Goal: Task Accomplishment & Management: Use online tool/utility

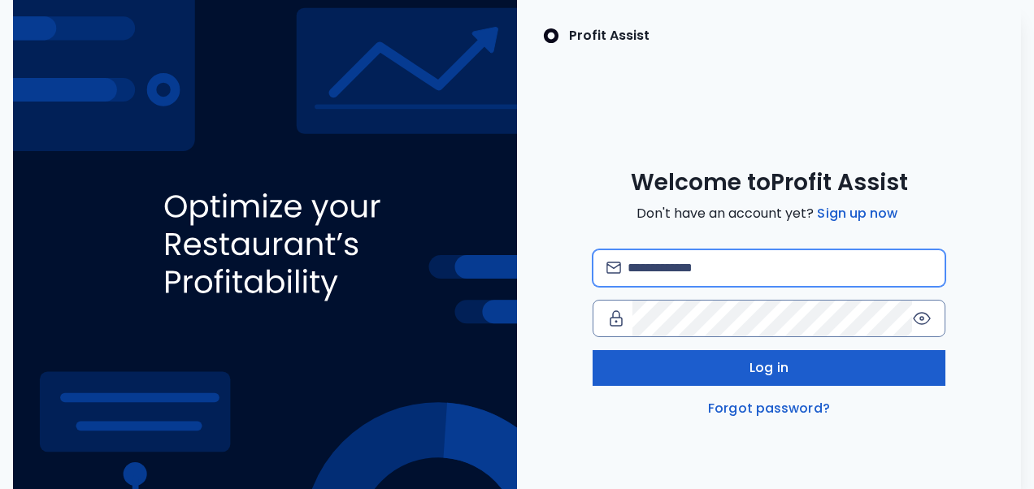
type input "**********"
click at [683, 380] on button "Log in" at bounding box center [770, 368] width 354 height 36
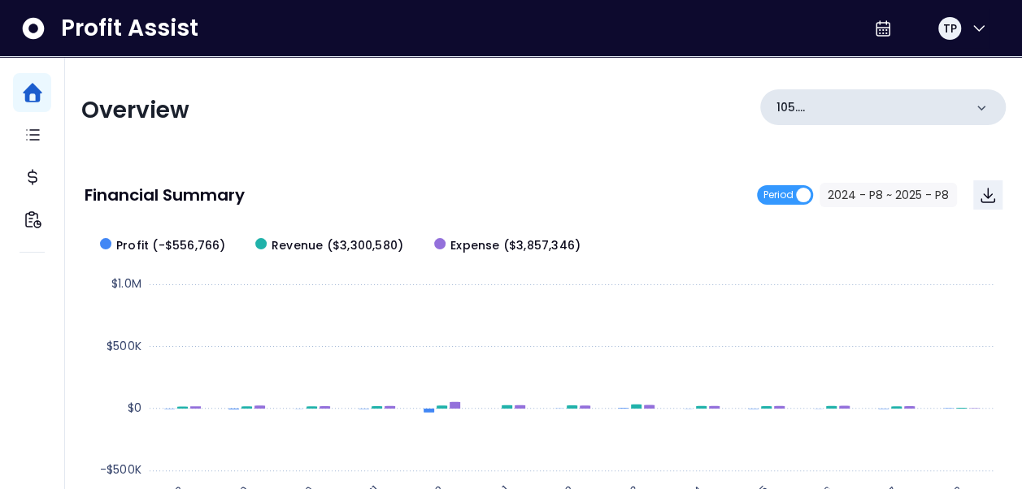
click at [980, 104] on icon at bounding box center [981, 108] width 16 height 16
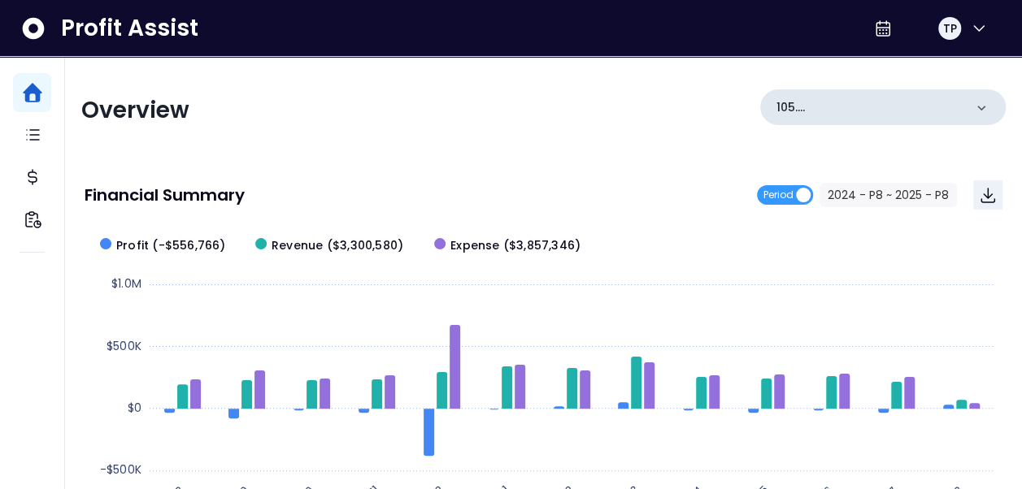
click at [988, 108] on icon at bounding box center [981, 108] width 16 height 16
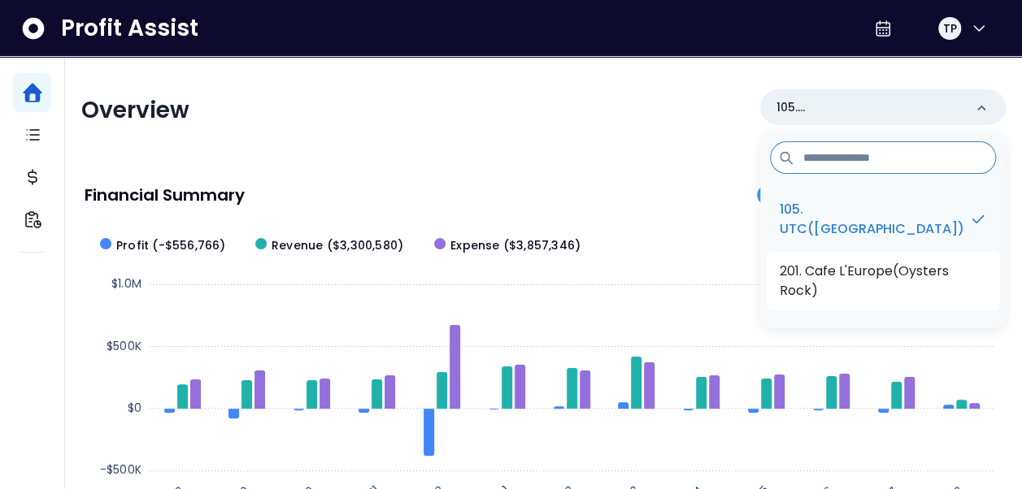
click at [922, 280] on p "201. Cafe L'Europe(Oysters Rock)" at bounding box center [882, 281] width 206 height 39
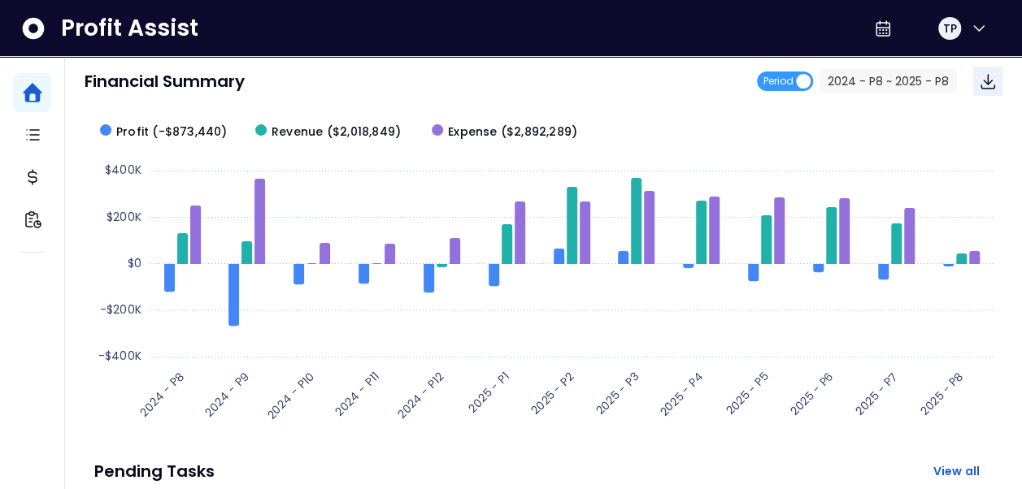
scroll to position [113, 0]
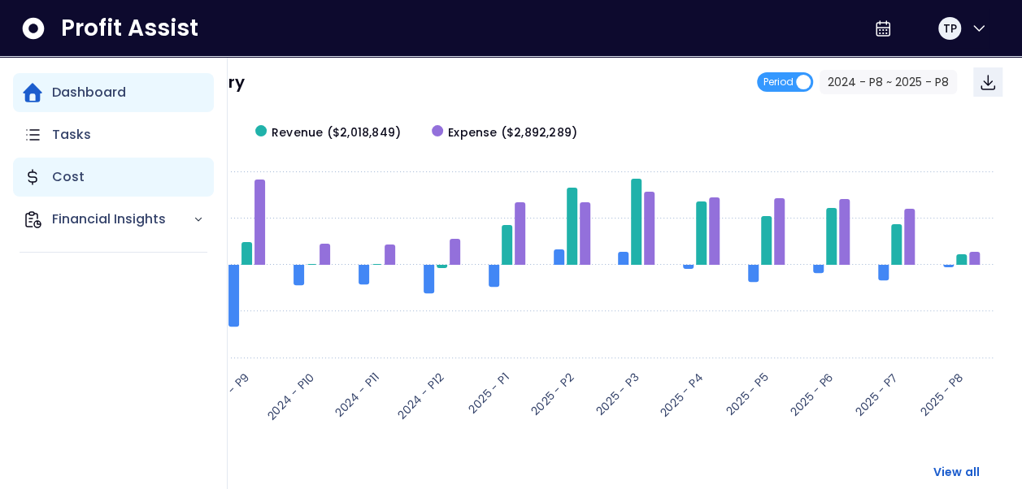
click at [78, 173] on p "Cost" at bounding box center [68, 177] width 33 height 20
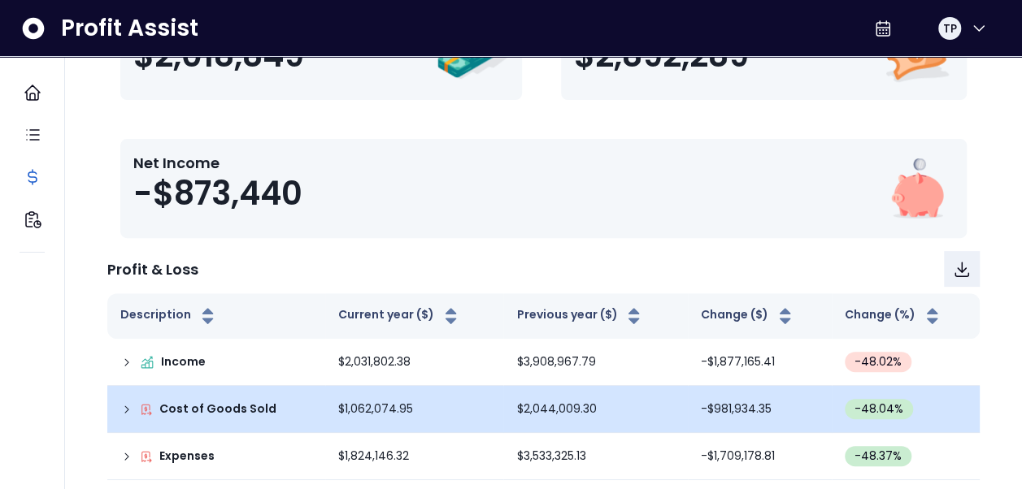
scroll to position [257, 0]
